Goal: Task Accomplishment & Management: Use online tool/utility

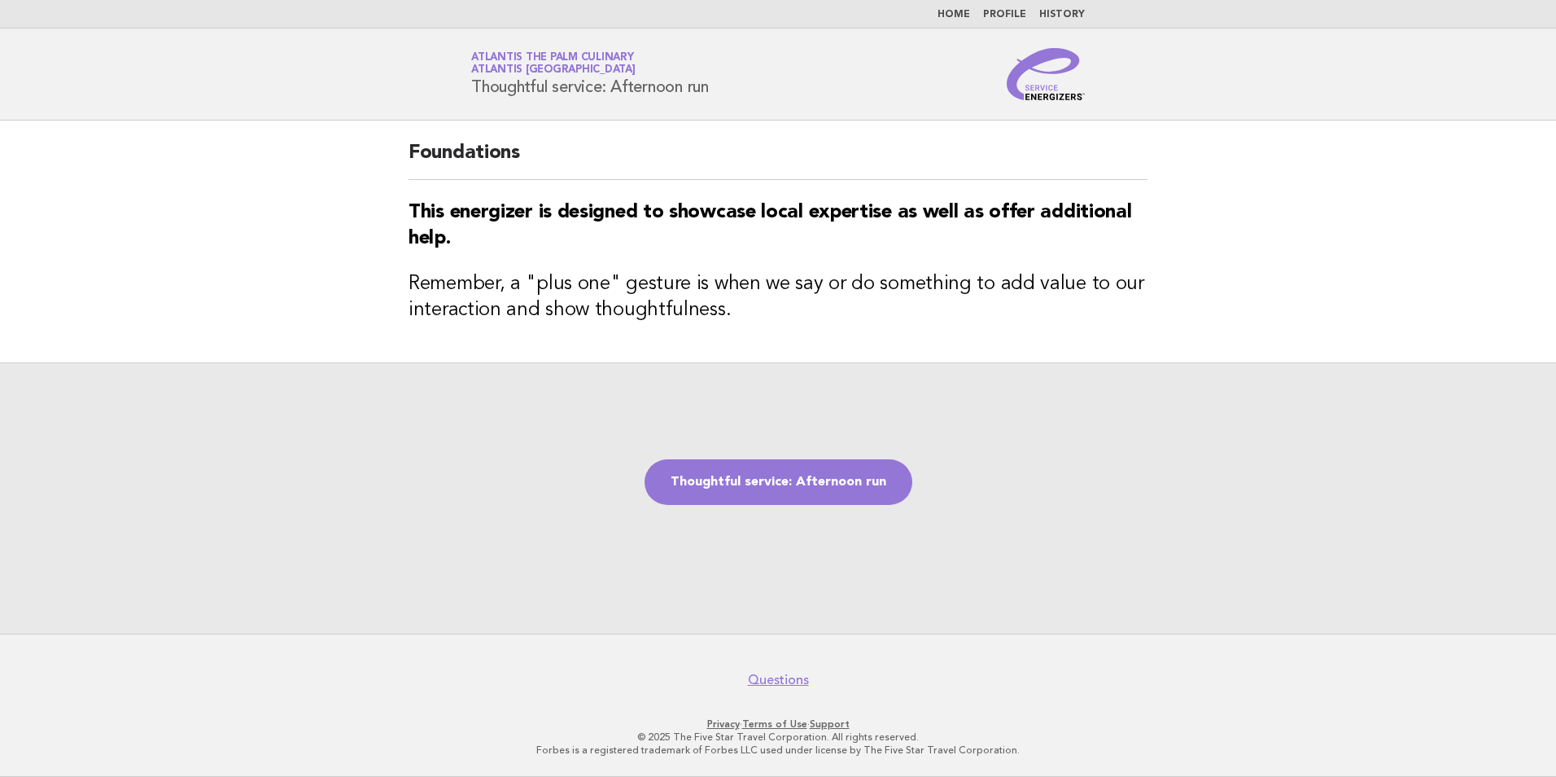
click at [825, 507] on div "Thoughtful service: Afternoon run" at bounding box center [778, 497] width 1556 height 271
click at [851, 495] on link "Thoughtful service: Afternoon run" at bounding box center [779, 482] width 268 height 46
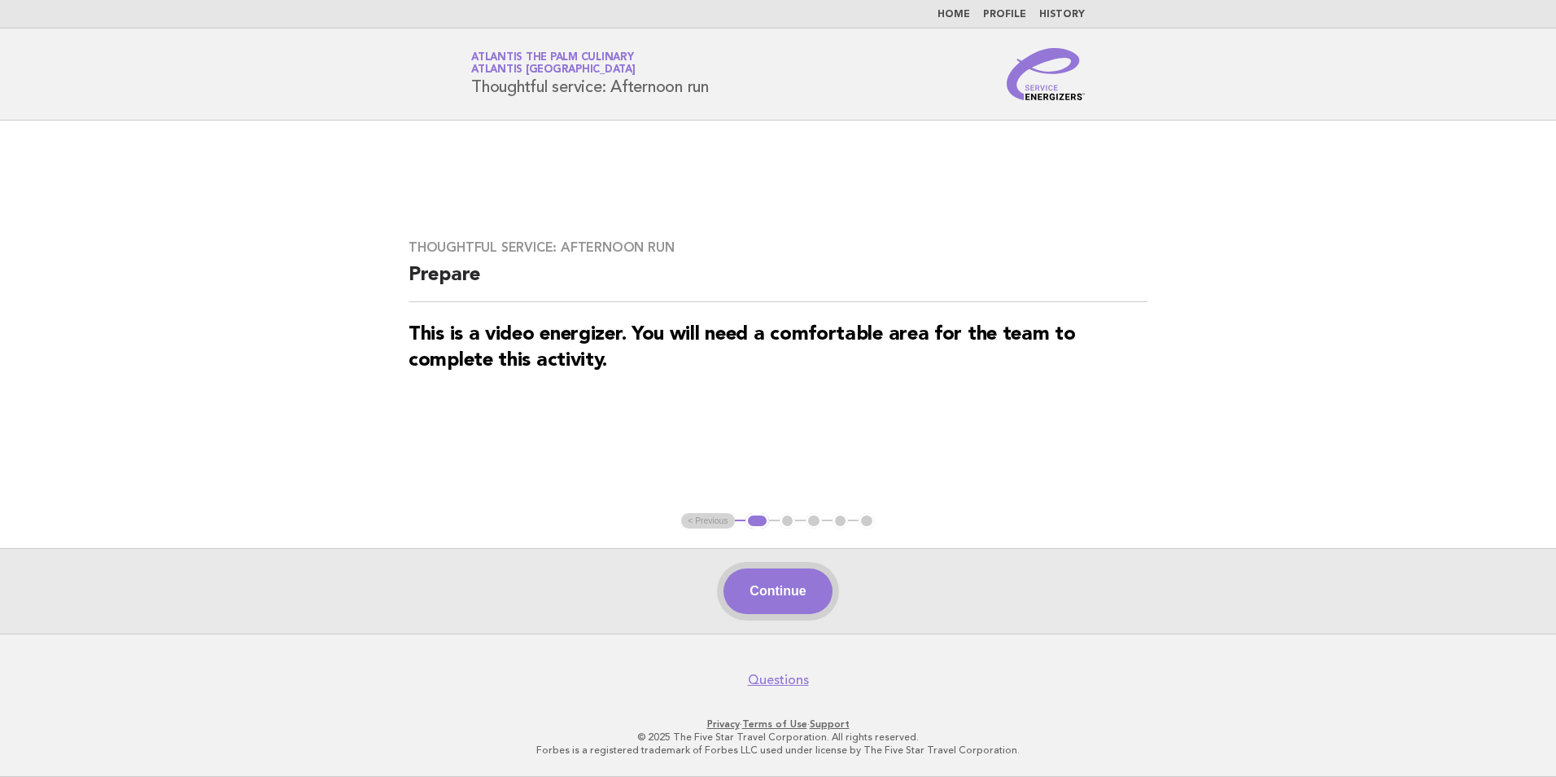
click at [806, 577] on button "Continue" at bounding box center [778, 591] width 108 height 46
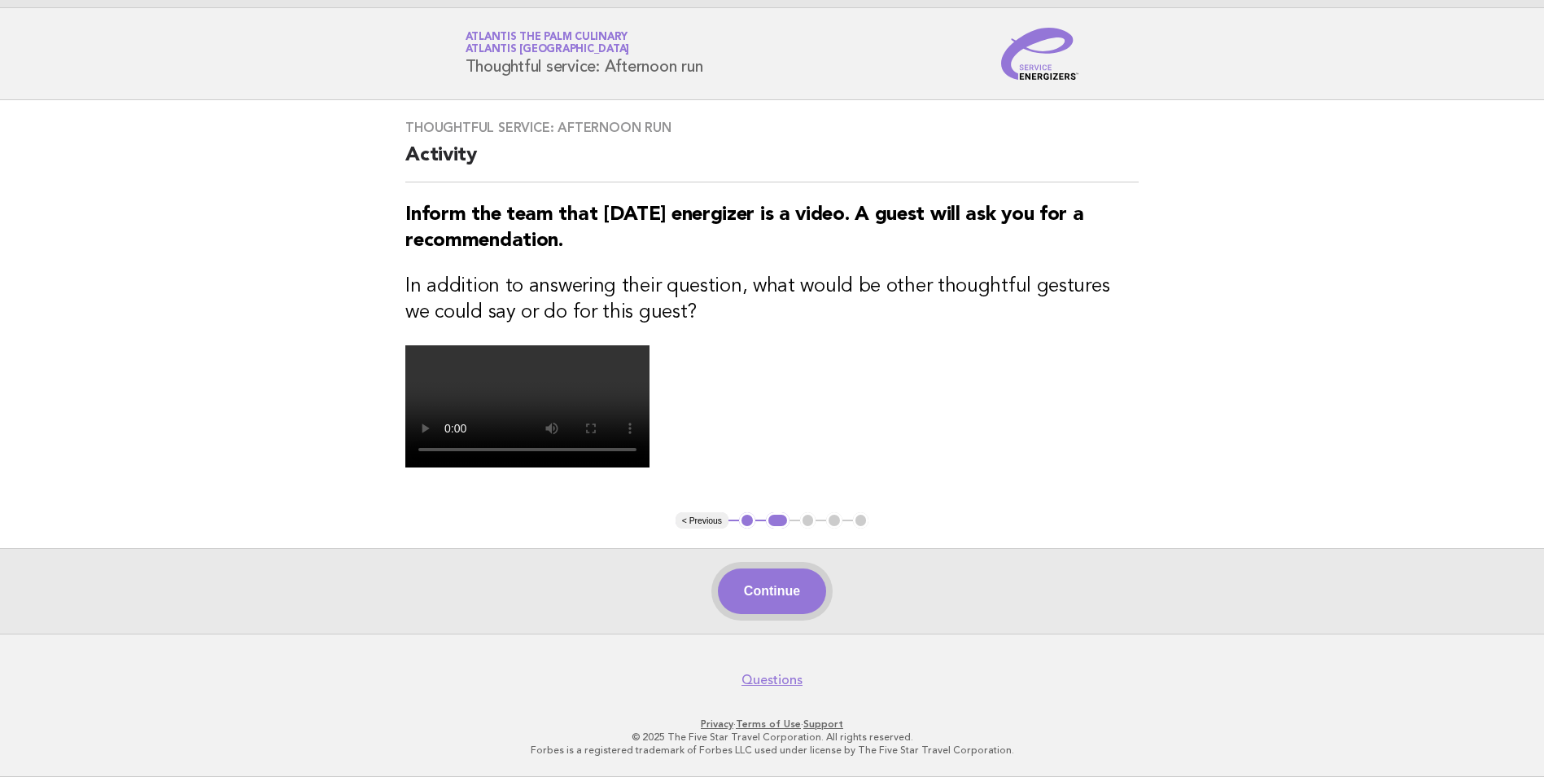
click at [807, 580] on button "Continue" at bounding box center [772, 591] width 108 height 46
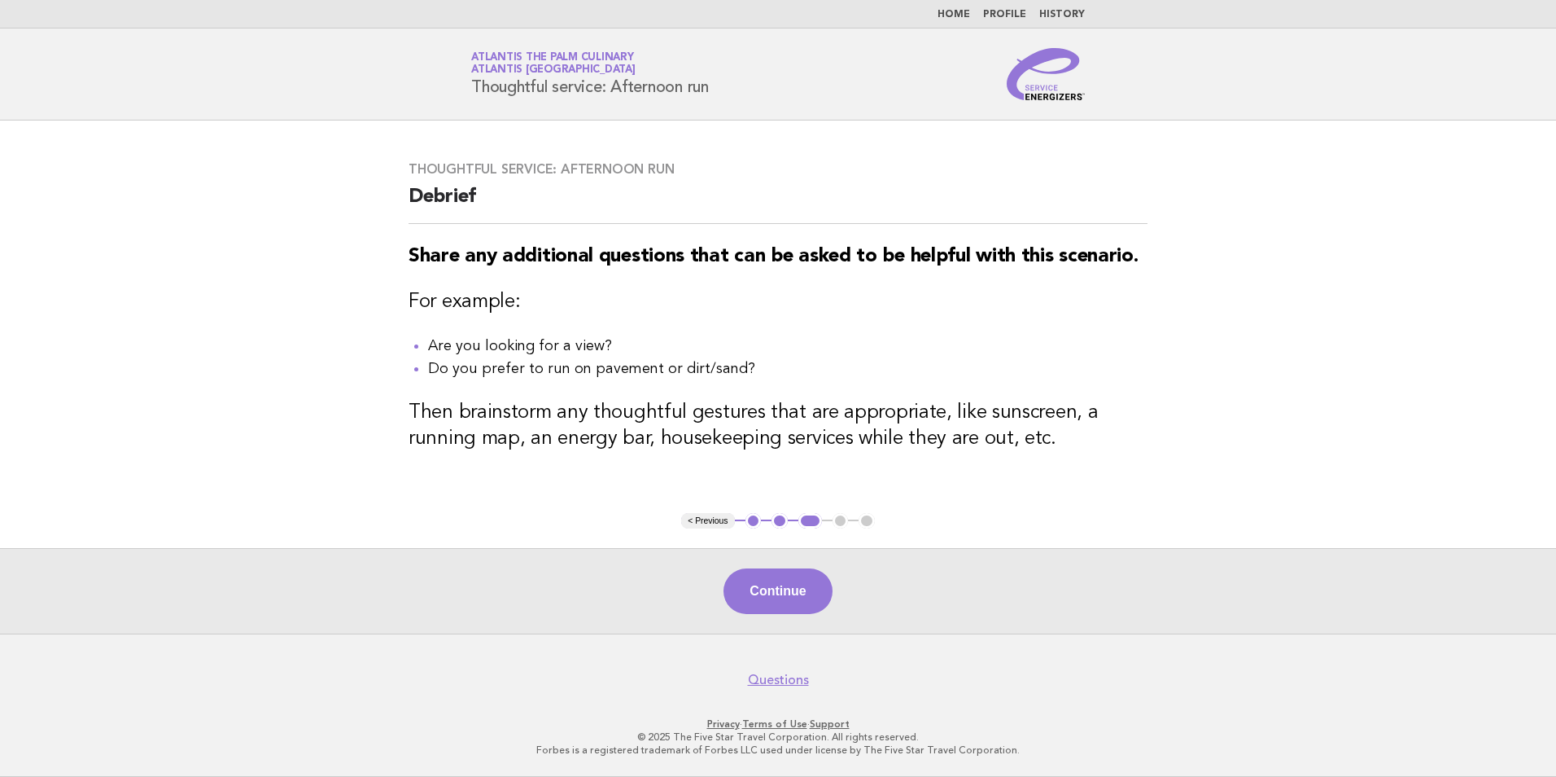
click at [702, 582] on div "Continue" at bounding box center [778, 590] width 1556 height 85
click at [766, 575] on button "Continue" at bounding box center [778, 591] width 108 height 46
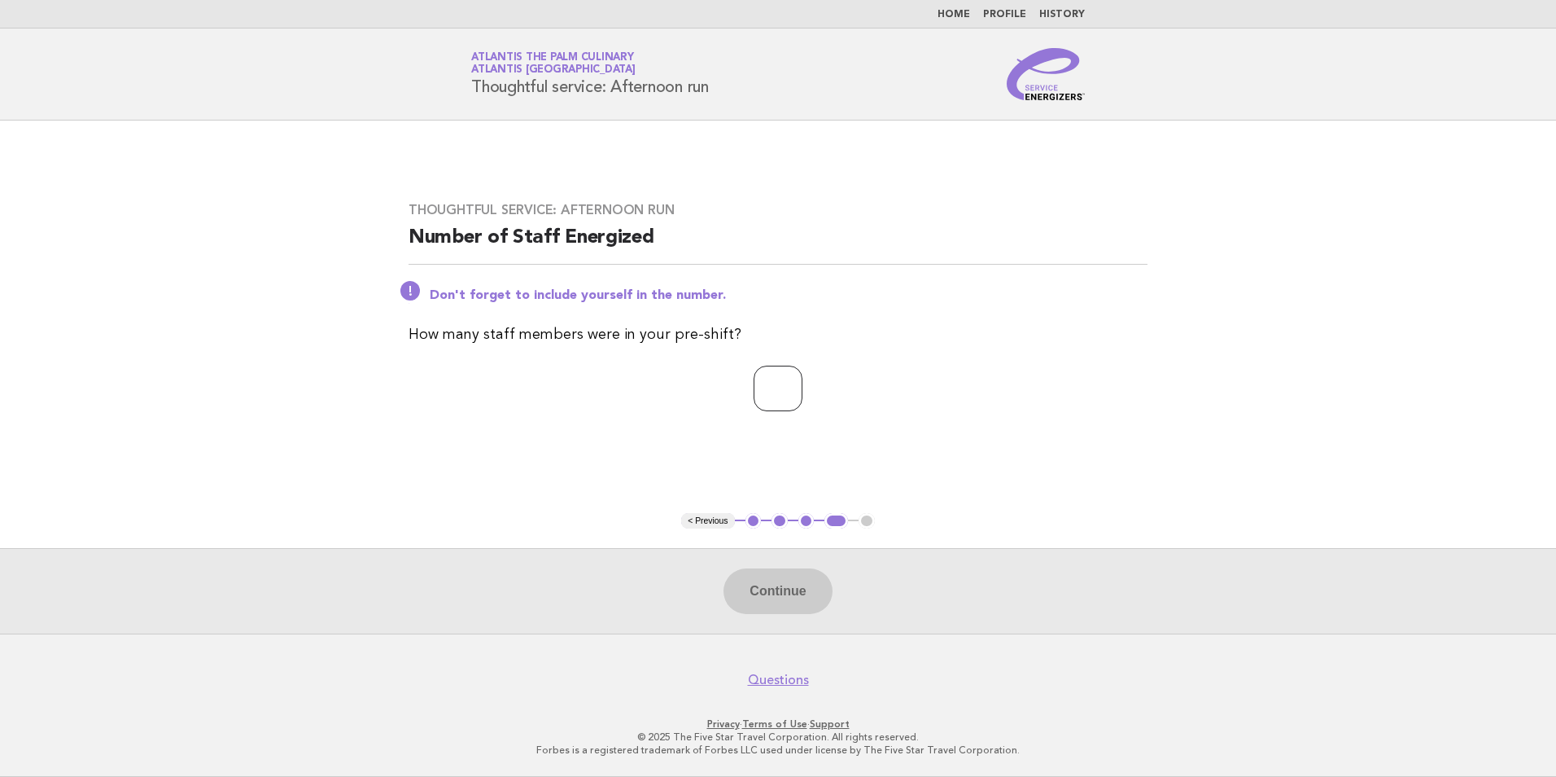
click at [763, 397] on input "number" at bounding box center [778, 388] width 49 height 46
type input "**"
click at [819, 591] on button "Continue" at bounding box center [778, 591] width 108 height 46
